Goal: Task Accomplishment & Management: Manage account settings

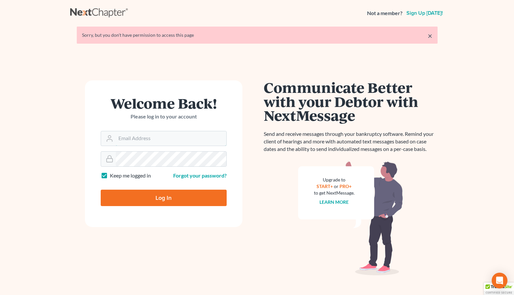
type input "Jacob.caddas@gmail.com"
click at [163, 197] on input "Log In" at bounding box center [164, 198] width 126 height 16
type input "Thinking..."
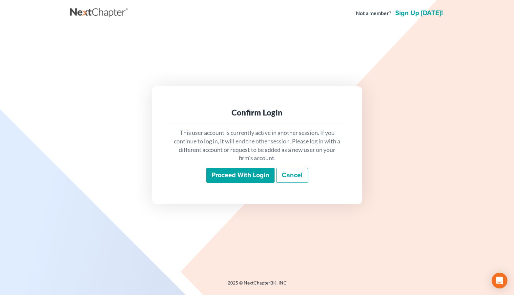
click at [214, 179] on input "Proceed with login" at bounding box center [240, 175] width 68 height 15
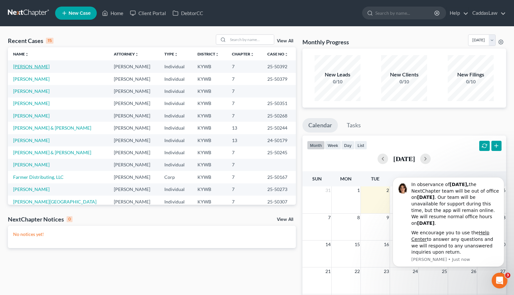
click at [40, 68] on link "[PERSON_NAME]" at bounding box center [31, 67] width 36 height 6
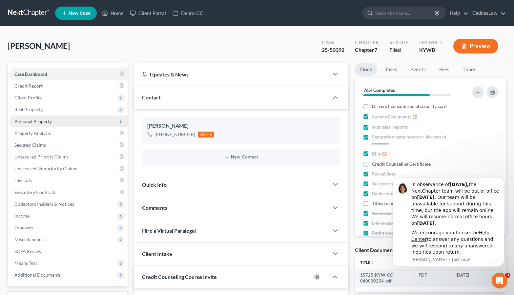
click at [33, 119] on span "Personal Property" at bounding box center [32, 121] width 37 height 6
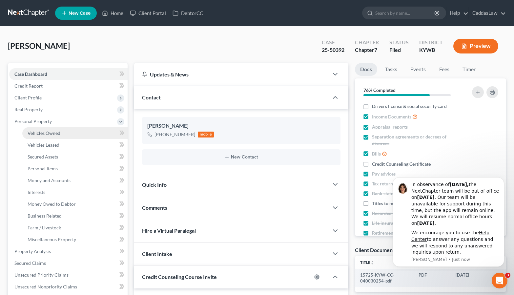
click at [37, 131] on span "Vehicles Owned" at bounding box center [44, 133] width 33 height 6
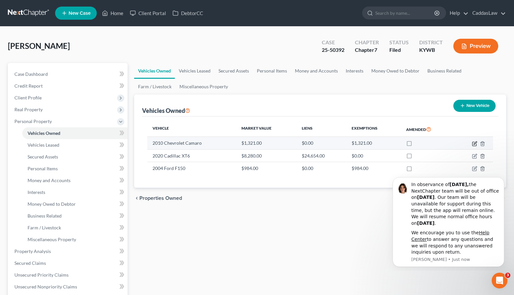
click at [474, 143] on icon "button" at bounding box center [474, 143] width 5 height 5
select select "0"
select select "16"
select select "3"
select select "0"
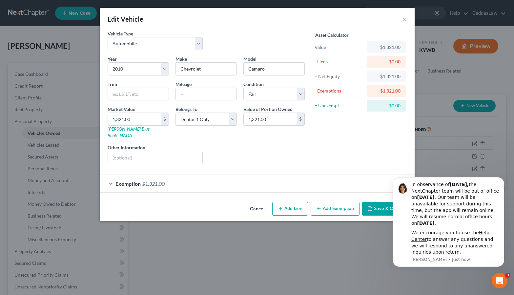
click at [296, 177] on div "Exemption $1,321.00" at bounding box center [248, 183] width 297 height 17
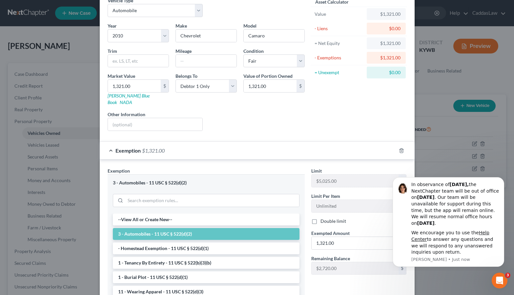
scroll to position [47, 0]
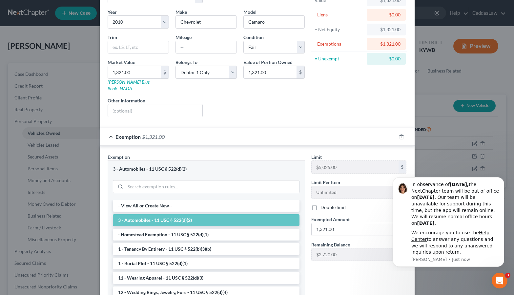
click at [321, 204] on label "Double limit" at bounding box center [334, 207] width 26 height 7
click at [323, 204] on input "Double limit" at bounding box center [325, 206] width 4 height 4
click at [321, 204] on label "Double limit" at bounding box center [334, 207] width 26 height 7
click at [323, 204] on input "Double limit" at bounding box center [325, 206] width 4 height 4
checkbox input "false"
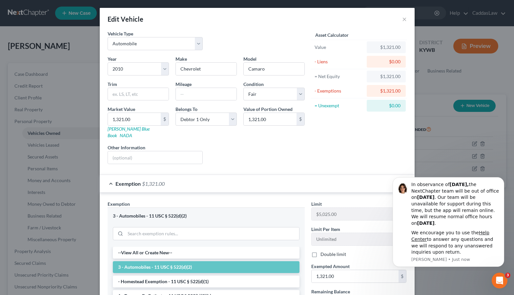
scroll to position [0, 0]
click at [403, 20] on button "×" at bounding box center [404, 19] width 5 height 8
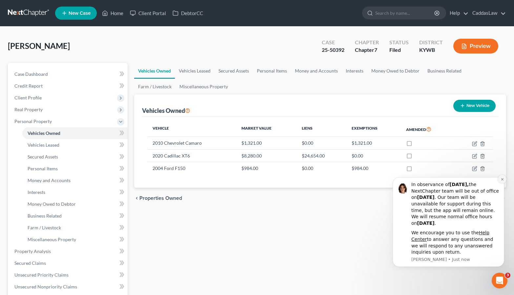
click at [504, 180] on button "Dismiss notification" at bounding box center [502, 179] width 9 height 9
